Goal: Task Accomplishment & Management: Use online tool/utility

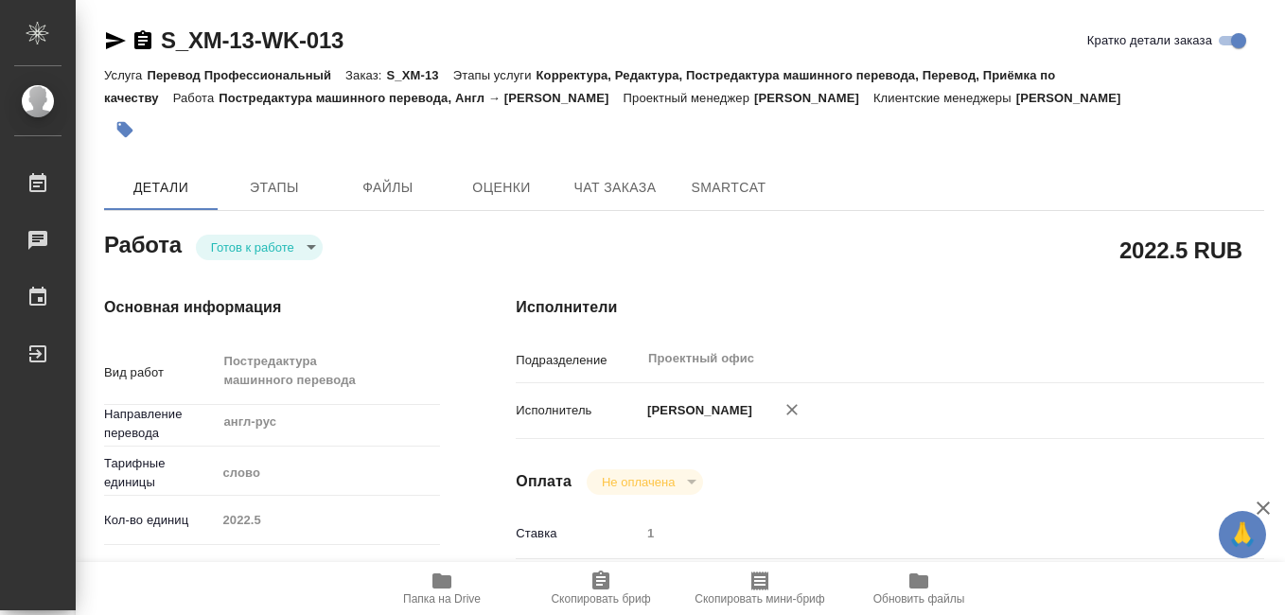
scroll to position [1272, 0]
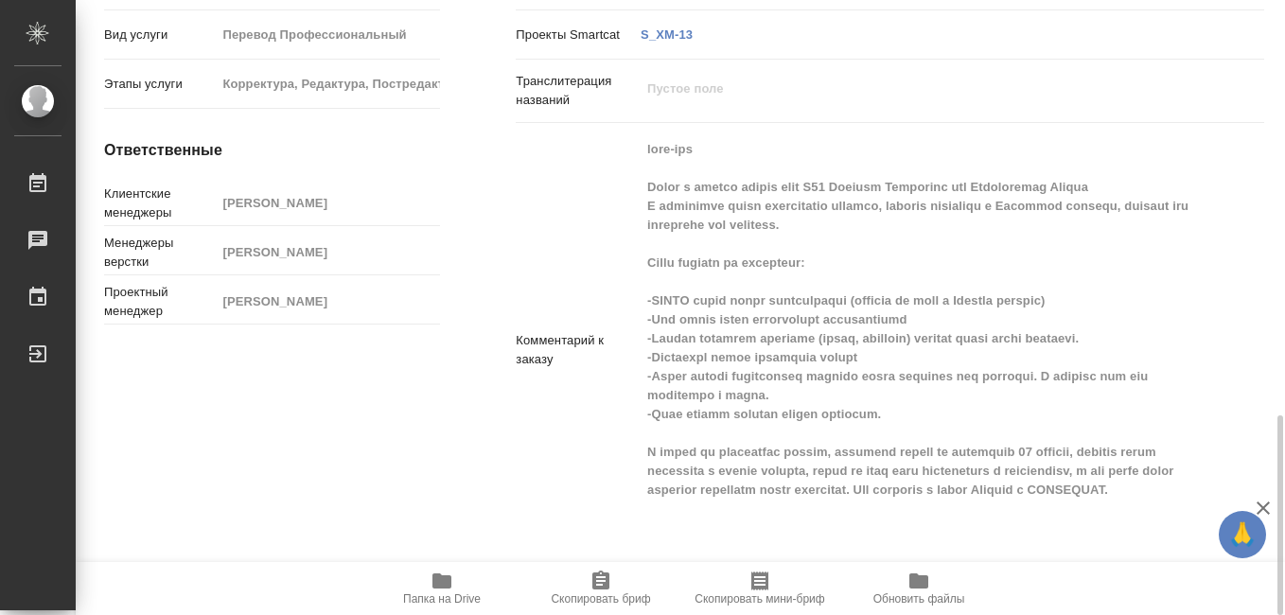
click at [768, 585] on icon "button" at bounding box center [759, 581] width 17 height 19
click at [596, 583] on icon "button" at bounding box center [600, 580] width 17 height 19
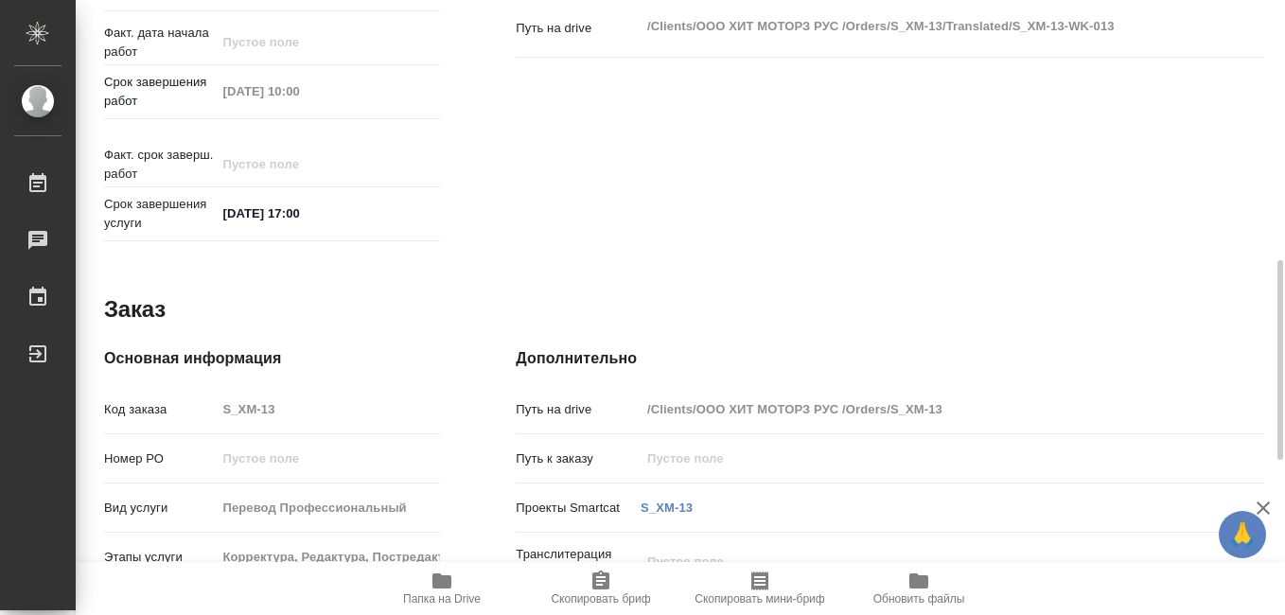
scroll to position [326, 0]
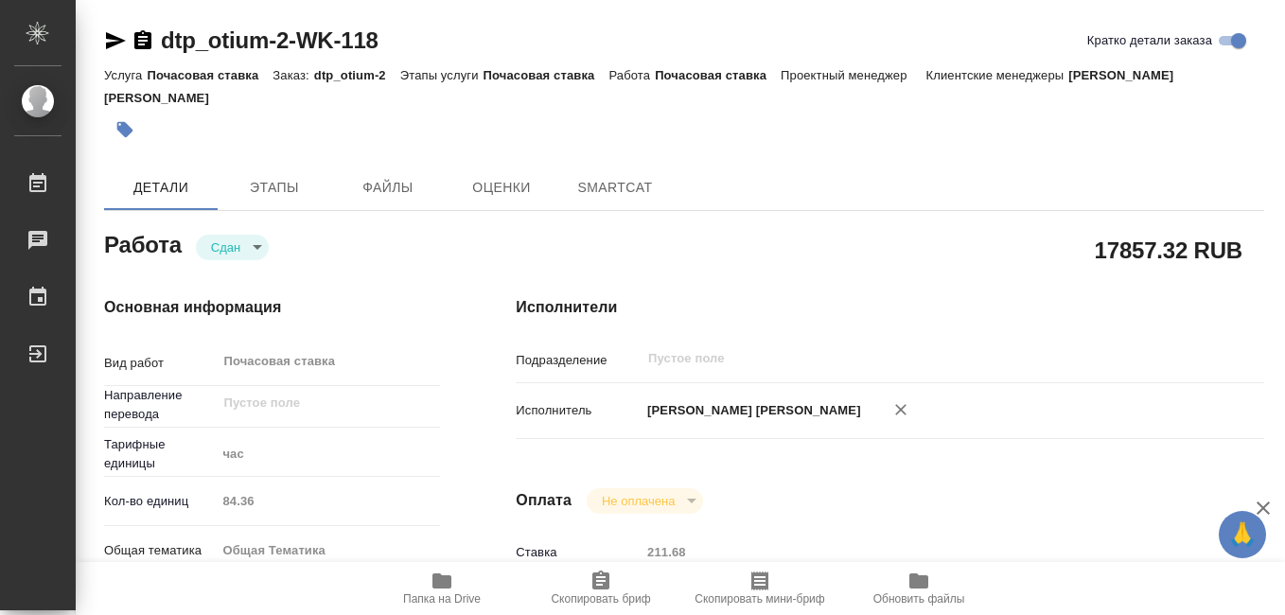
type textarea "x"
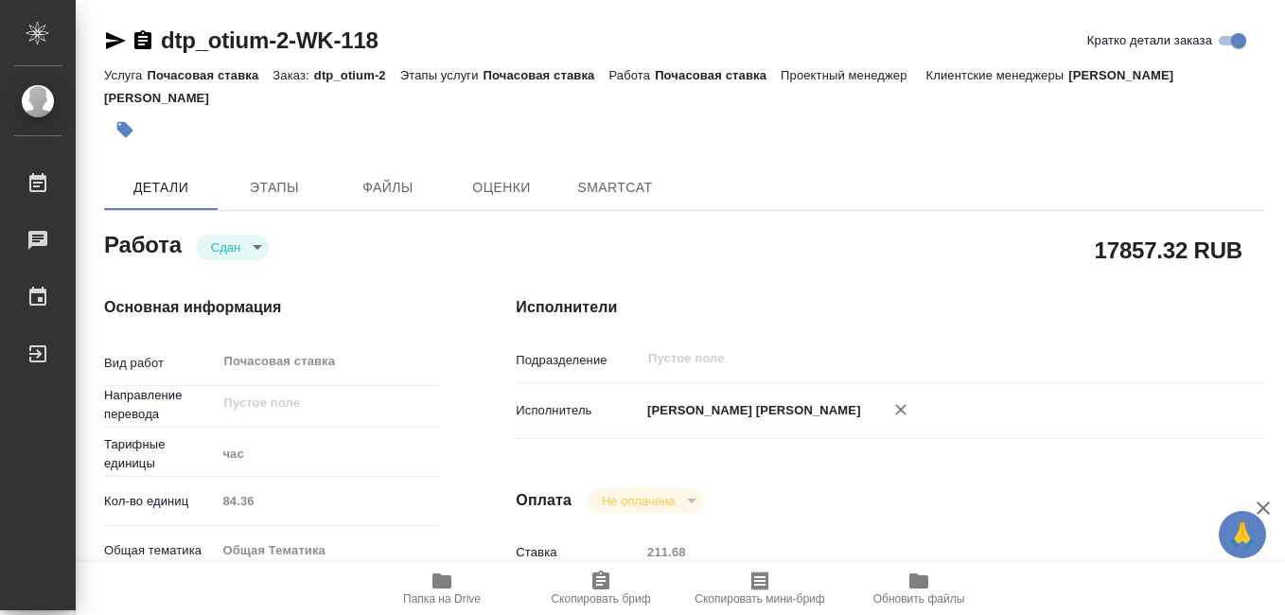
type textarea "x"
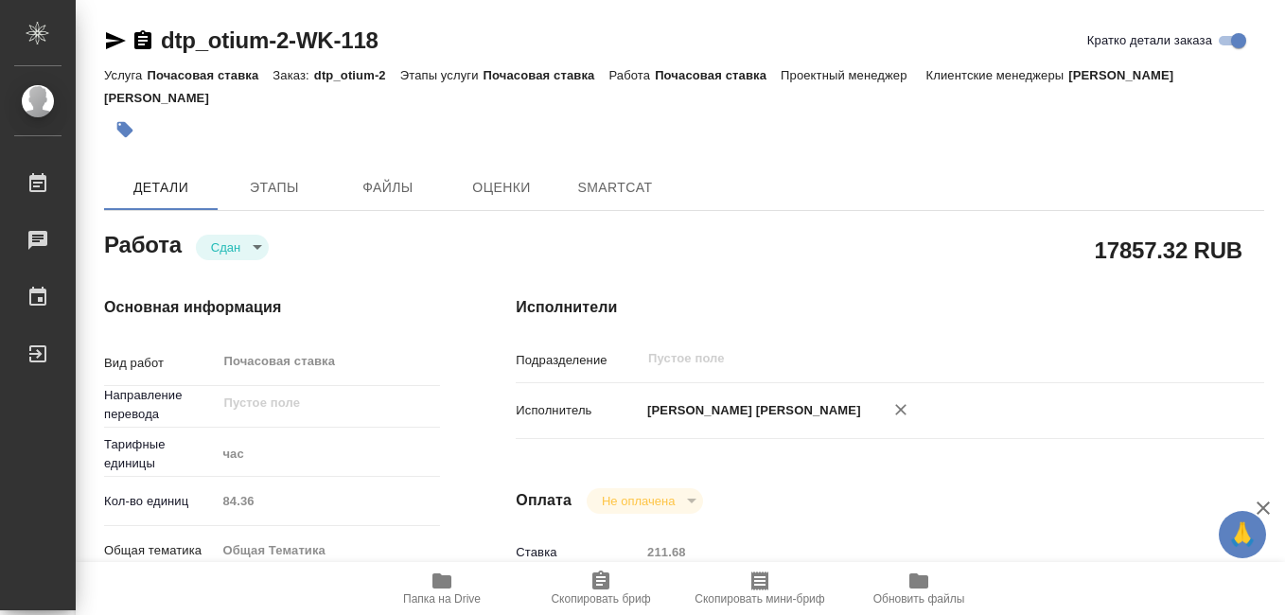
type textarea "x"
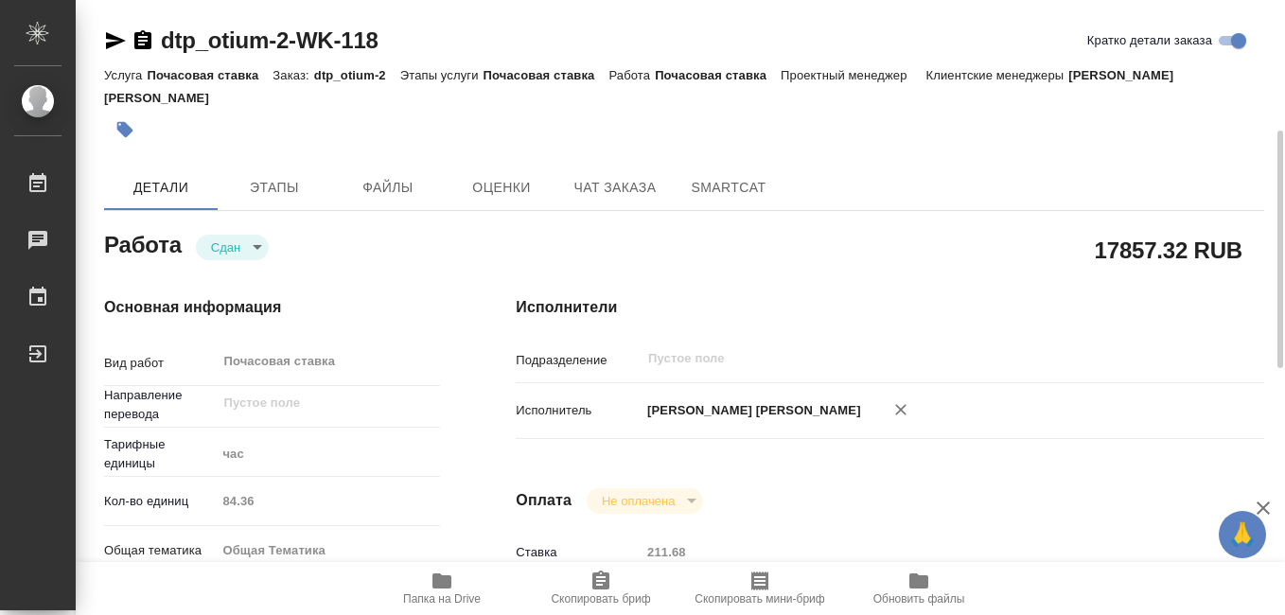
scroll to position [189, 0]
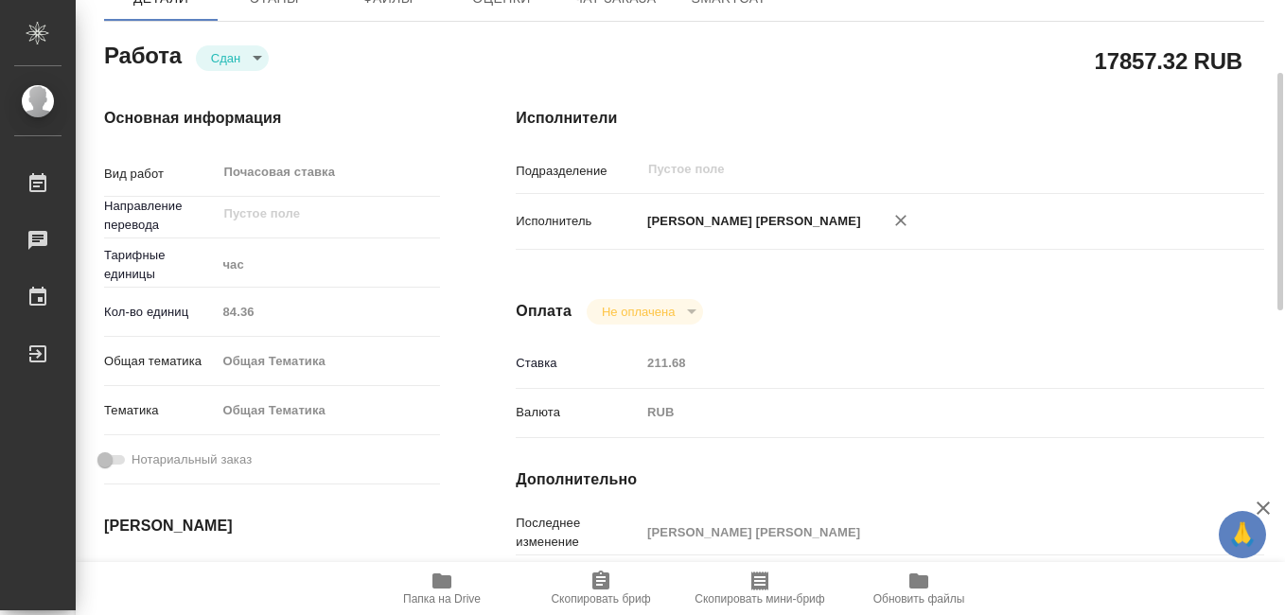
type textarea "x"
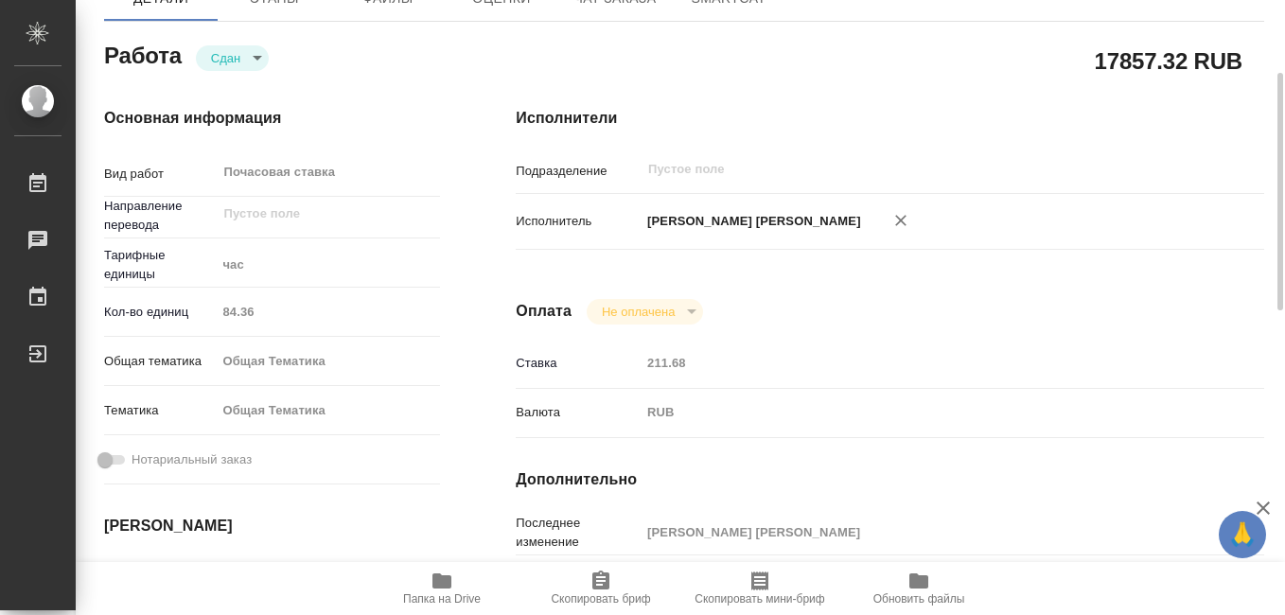
type textarea "x"
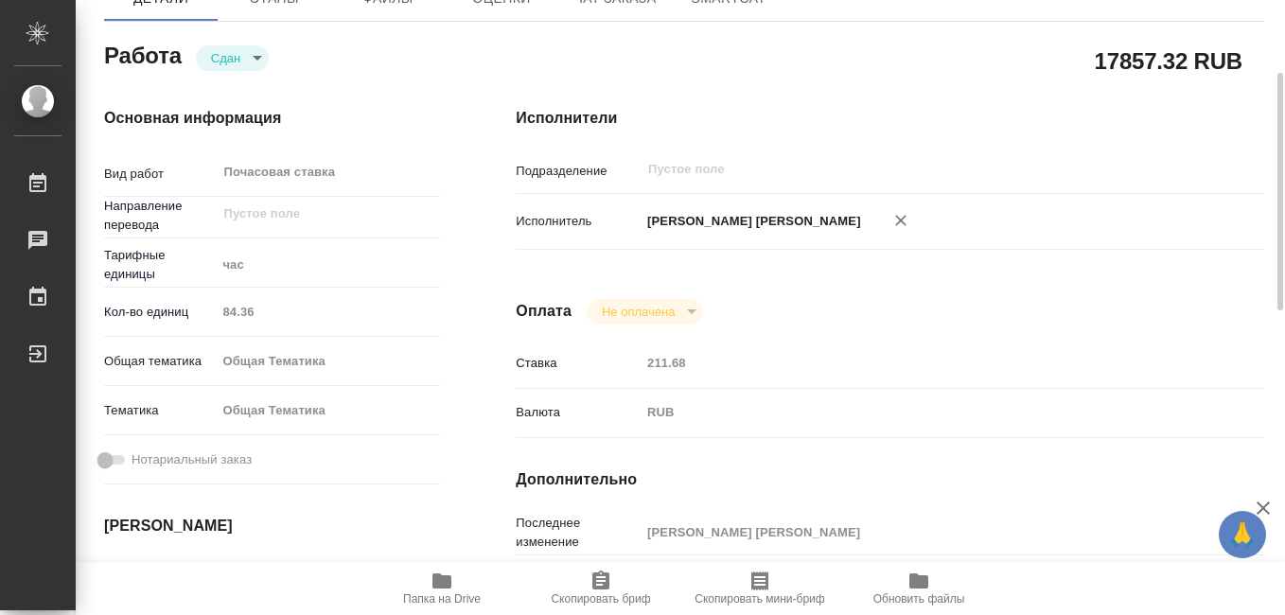
click at [761, 589] on icon "button" at bounding box center [759, 581] width 17 height 19
drag, startPoint x: 1093, startPoint y: 35, endPoint x: 1183, endPoint y: 35, distance: 89.9
click at [1183, 37] on div "17857.32 RUB" at bounding box center [890, 60] width 749 height 47
drag, startPoint x: 1183, startPoint y: 35, endPoint x: 1143, endPoint y: 42, distance: 40.3
copy h2 "17857.32"
